Goal: Information Seeking & Learning: Learn about a topic

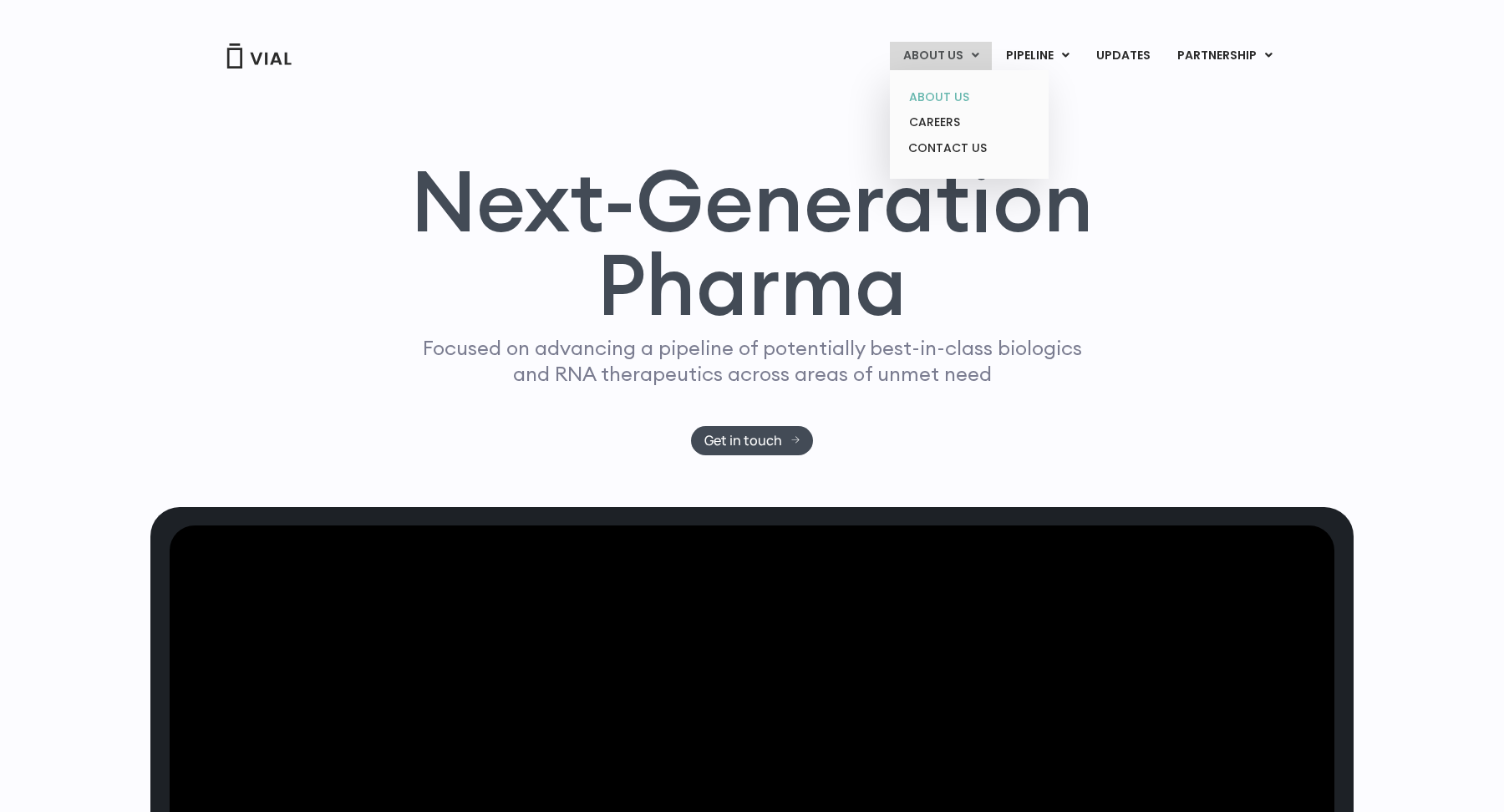
click at [952, 104] on link "ABOUT US" at bounding box center [968, 97] width 146 height 26
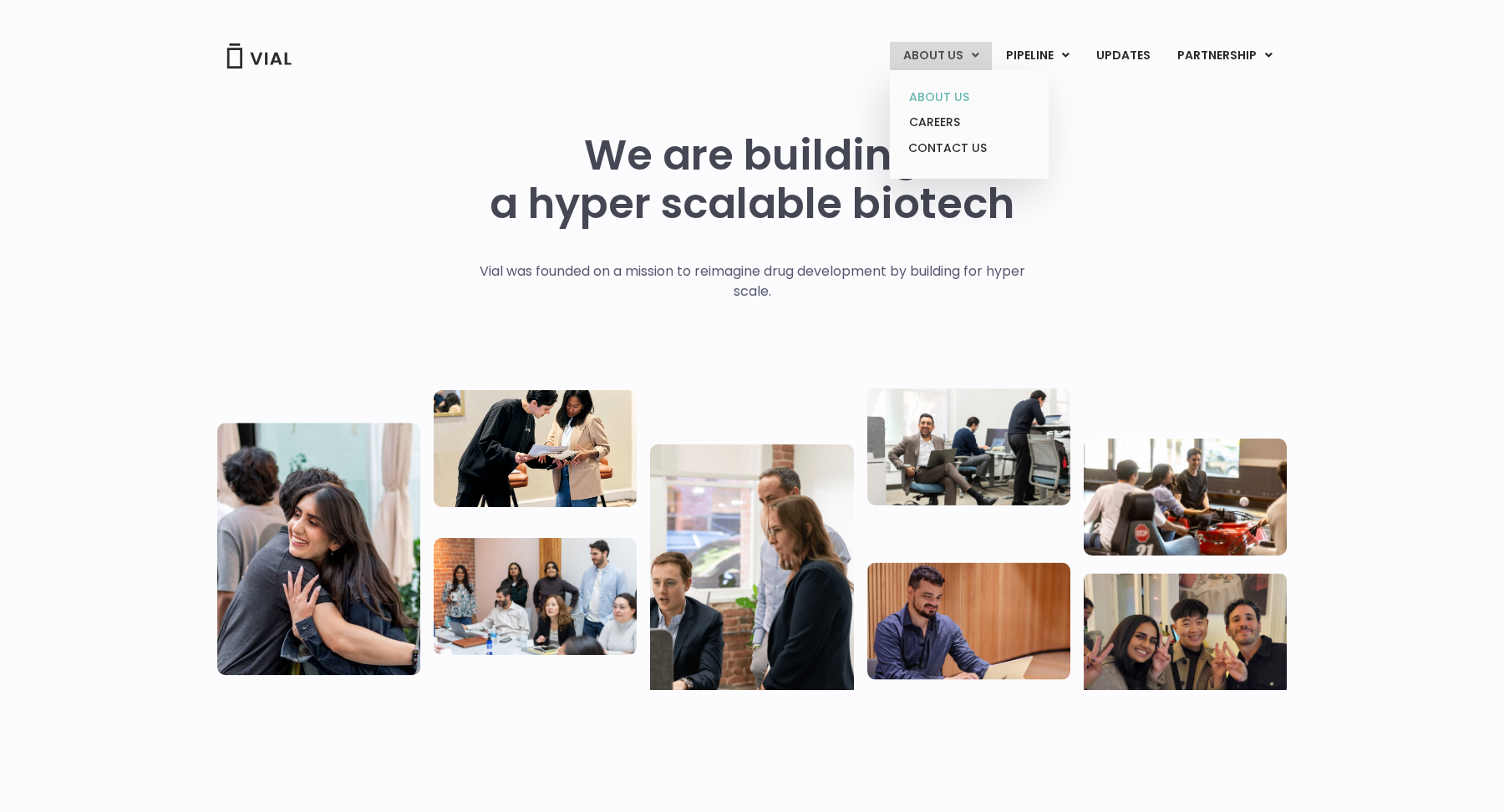
click at [925, 90] on link "ABOUT US" at bounding box center [968, 97] width 146 height 26
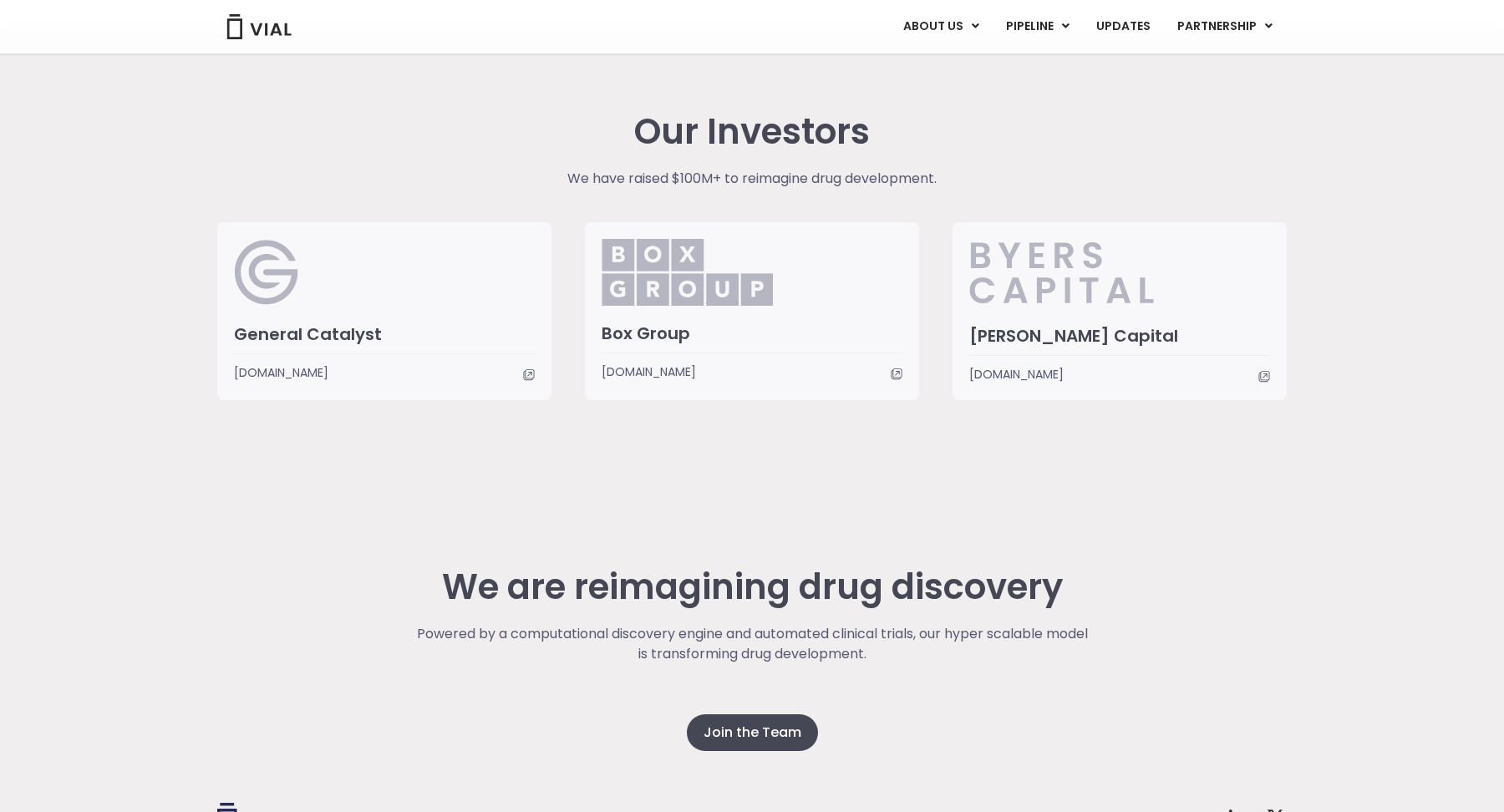
scroll to position [4083, 0]
